Goal: Share content

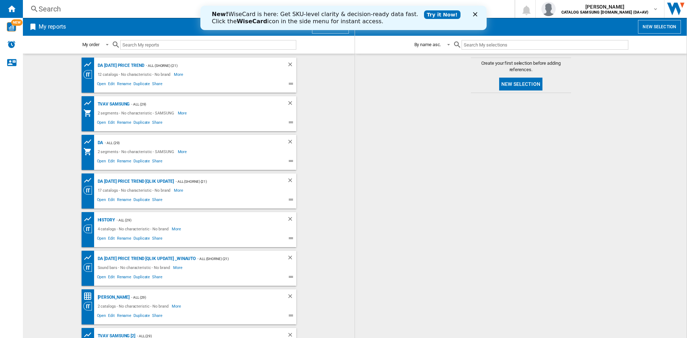
click at [334, 195] on wk-bookmarked-report "DA [DATE] Price Trend [Qlik Update] - ALL (shorne) (21) 17 catalogs - No charac…" at bounding box center [189, 191] width 318 height 35
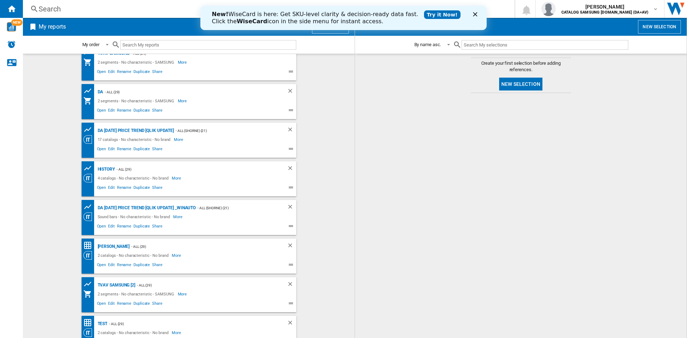
scroll to position [64, 0]
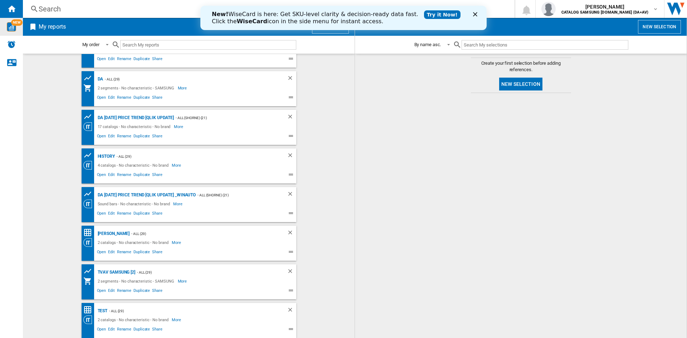
click at [10, 23] on img "WiseCard" at bounding box center [11, 26] width 9 height 9
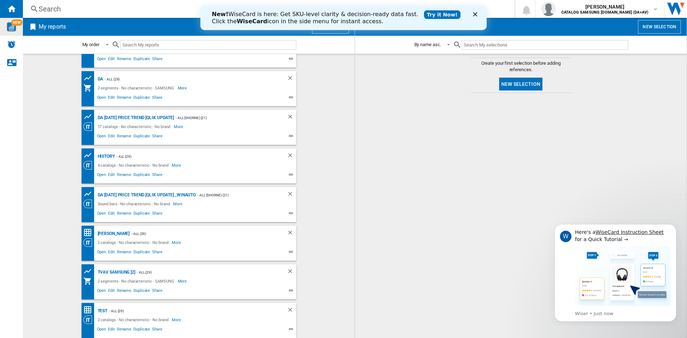
scroll to position [0, 0]
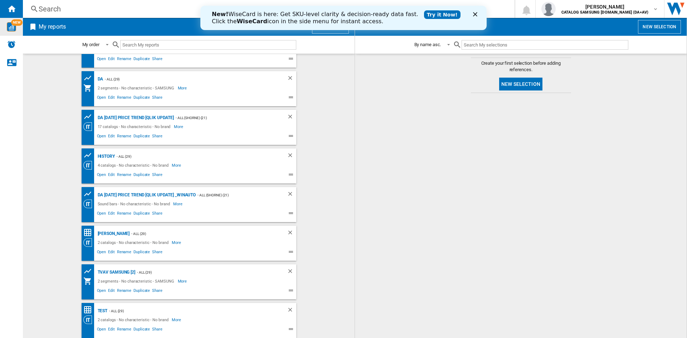
click at [474, 16] on polygon "Close" at bounding box center [475, 14] width 4 height 4
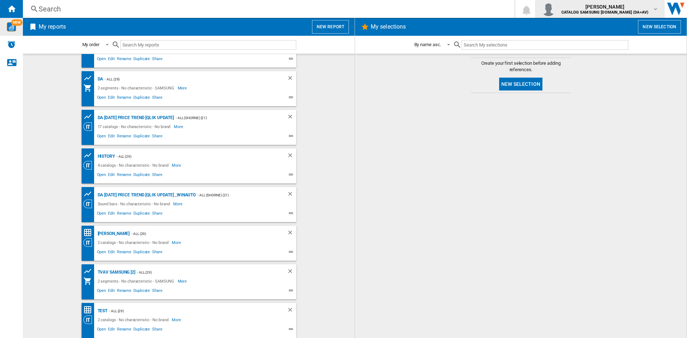
click at [649, 11] on div "[PERSON_NAME] CATALOG SAMSUNG [DOMAIN_NAME] (DA+AV)" at bounding box center [606, 8] width 94 height 11
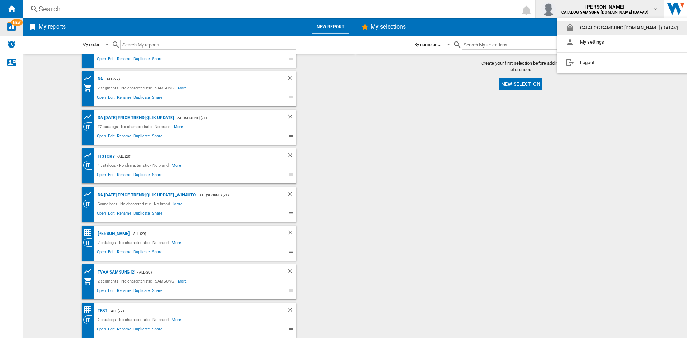
click at [43, 189] on md-backdrop at bounding box center [343, 169] width 687 height 338
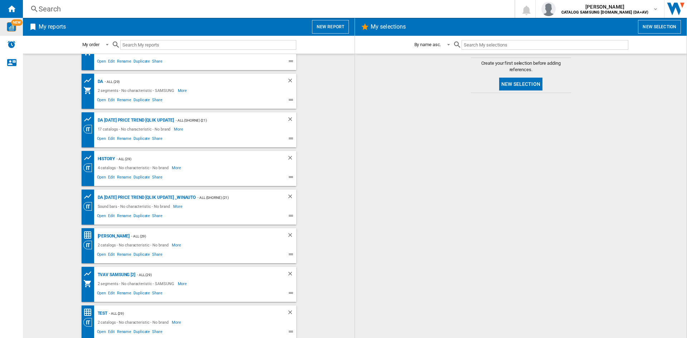
scroll to position [64, 0]
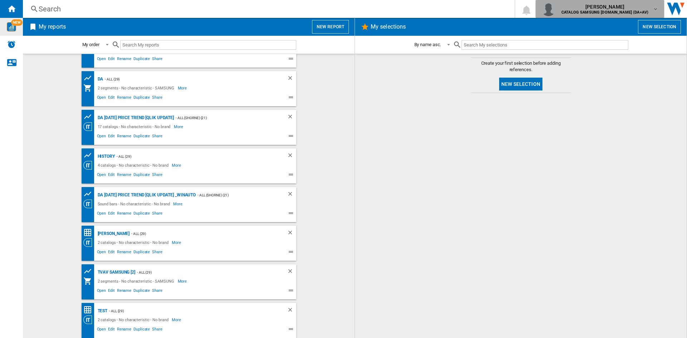
click at [658, 10] on md-icon "button" at bounding box center [656, 9] width 6 height 6
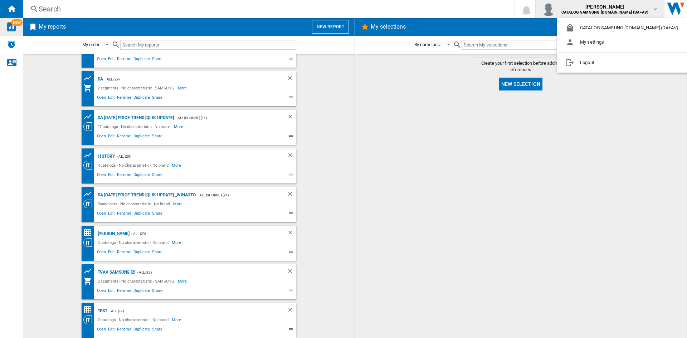
click at [684, 8] on md-backdrop at bounding box center [343, 169] width 687 height 338
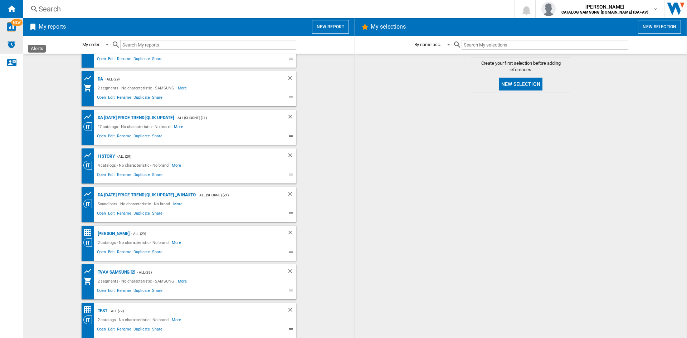
click at [11, 47] on img "Alerts" at bounding box center [11, 44] width 9 height 9
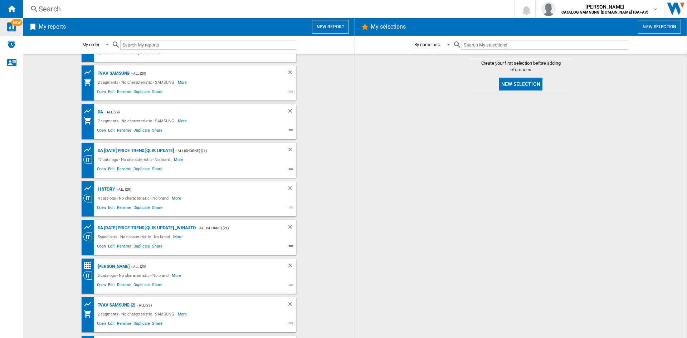
scroll to position [0, 0]
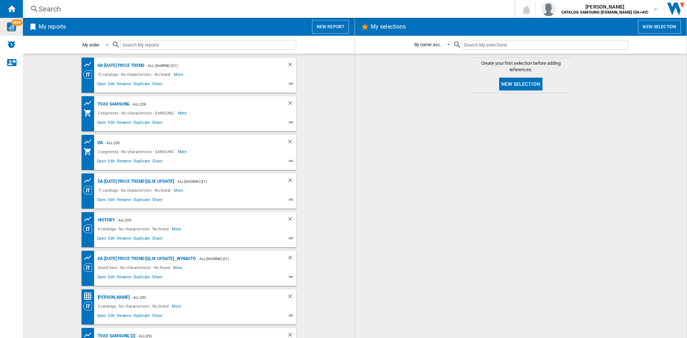
click at [111, 46] on md-select-value "My order" at bounding box center [97, 45] width 30 height 17
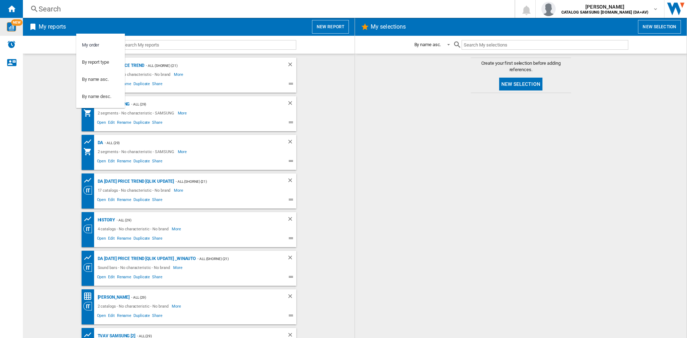
click at [321, 114] on md-backdrop at bounding box center [343, 169] width 687 height 338
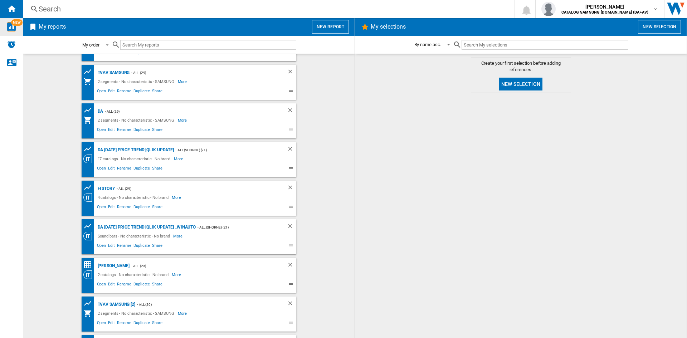
scroll to position [64, 0]
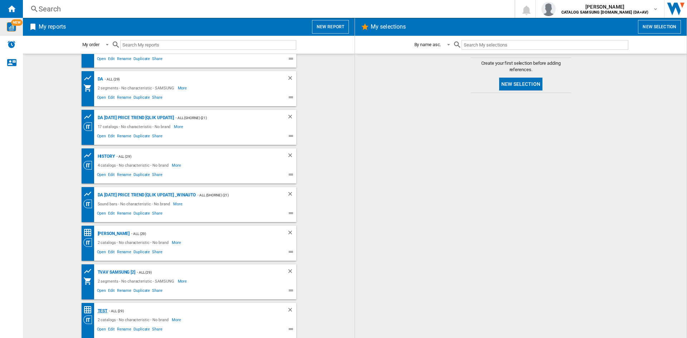
click at [102, 310] on div "test" at bounding box center [102, 311] width 12 height 9
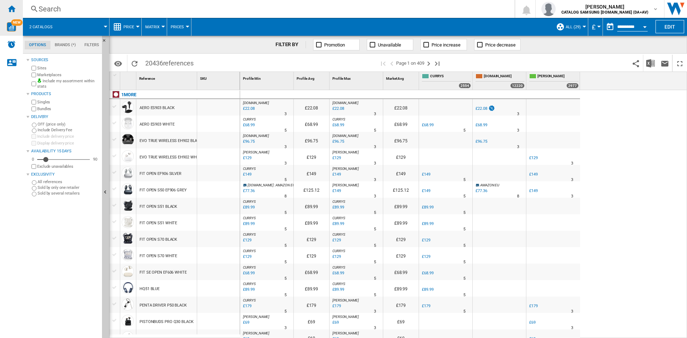
click at [14, 14] on div "Home" at bounding box center [11, 9] width 23 height 18
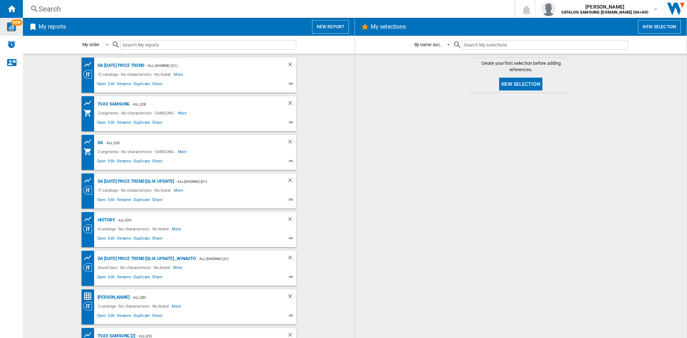
click at [284, 84] on span at bounding box center [286, 85] width 4 height 9
click at [288, 84] on ng-md-icon at bounding box center [292, 85] width 9 height 9
drag, startPoint x: 89, startPoint y: 71, endPoint x: 73, endPoint y: 81, distance: 18.8
click at [73, 81] on wk-bookmarked-report "DA [DATE] Price Trend - ALL (shorne) (21) 12 catalogs - No characteristic - No …" at bounding box center [189, 75] width 318 height 35
click at [84, 79] on div "Open Edit Rename Duplicate Share" at bounding box center [182, 84] width 199 height 10
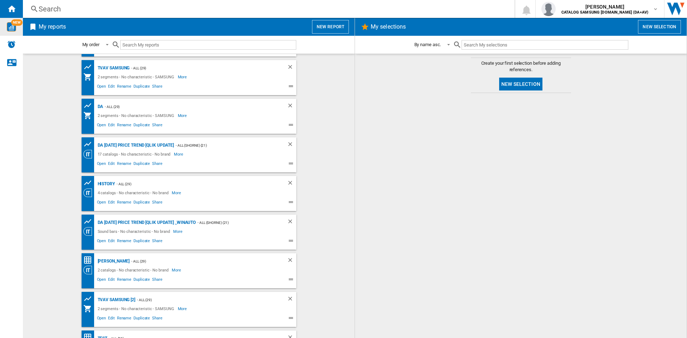
scroll to position [64, 0]
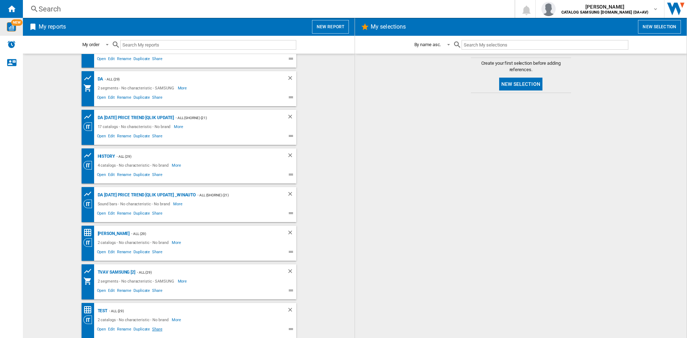
click at [156, 331] on span "Share" at bounding box center [157, 330] width 13 height 9
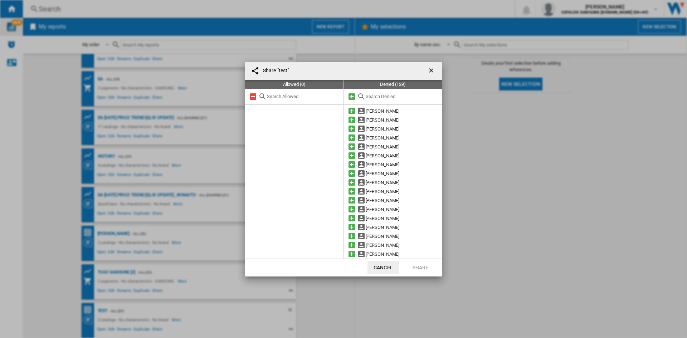
click at [431, 69] on ng-md-icon "getI18NText('BUTTONS.CLOSE_DIALOG')" at bounding box center [432, 71] width 9 height 9
